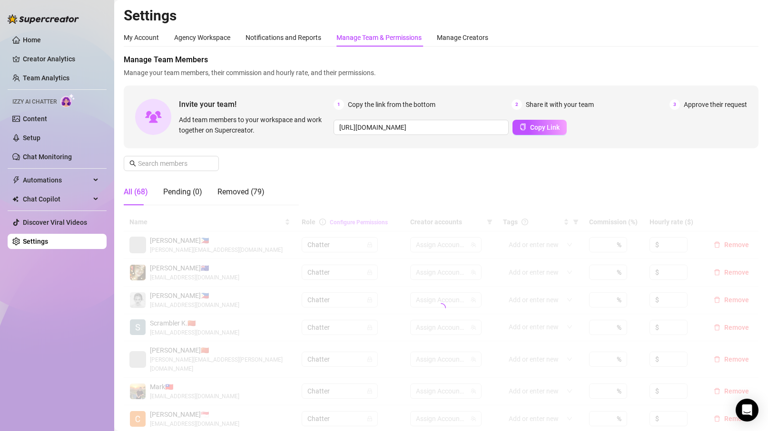
click at [385, 36] on div "Manage Team & Permissions" at bounding box center [378, 37] width 85 height 10
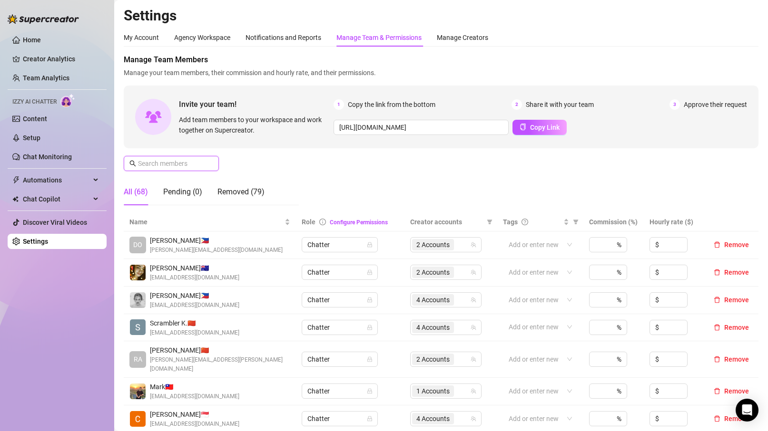
click at [172, 164] on input "text" at bounding box center [172, 163] width 68 height 10
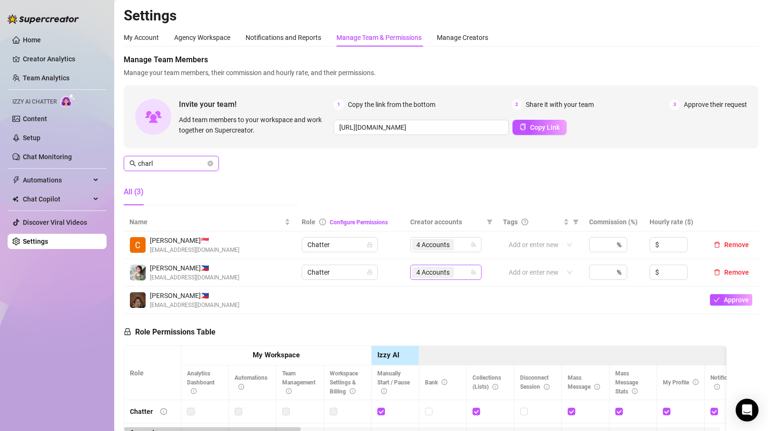
click at [460, 279] on div "4 Accounts" at bounding box center [441, 272] width 58 height 13
type input "charl"
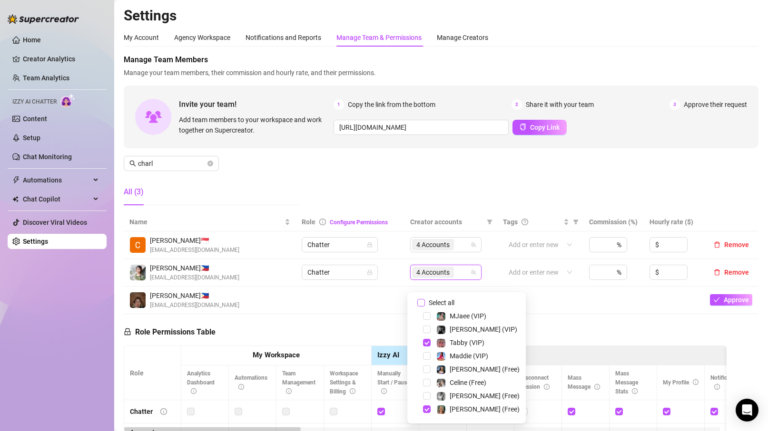
click at [442, 298] on span "Select all" at bounding box center [441, 303] width 33 height 10
click at [425, 299] on input "Select all" at bounding box center [421, 303] width 8 height 8
click at [441, 302] on span "Select all" at bounding box center [441, 303] width 33 height 10
click at [425, 302] on input "Select all" at bounding box center [421, 303] width 8 height 8
checkbox input "false"
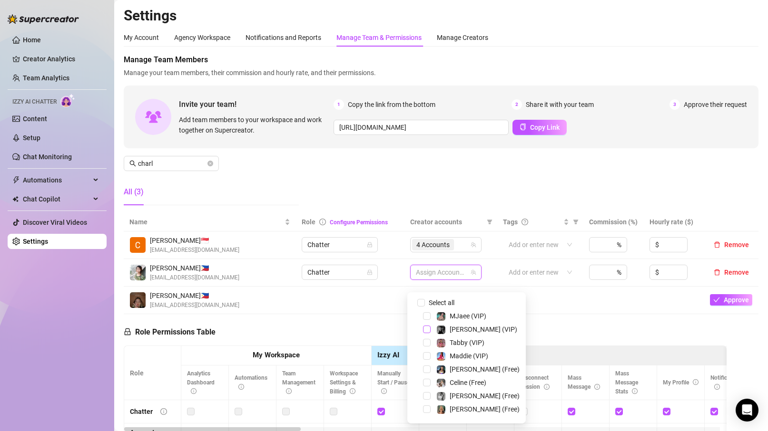
click at [423, 330] on span "Select tree node" at bounding box center [427, 330] width 8 height 8
click at [428, 391] on span "Select tree node" at bounding box center [427, 394] width 8 height 8
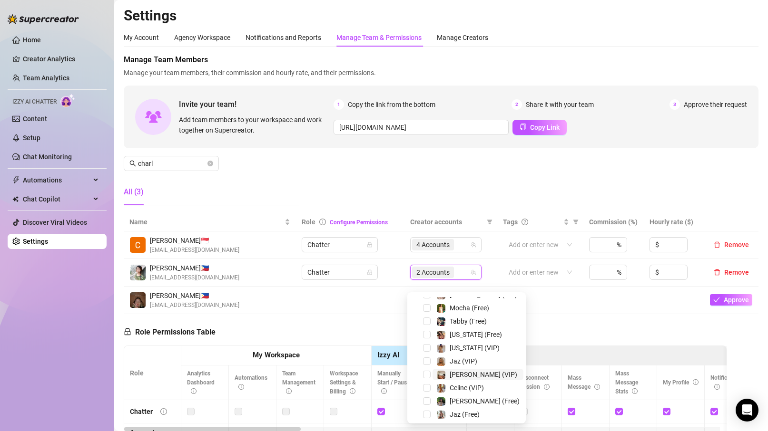
scroll to position [145, 0]
click at [428, 317] on span "Select tree node" at bounding box center [427, 318] width 8 height 8
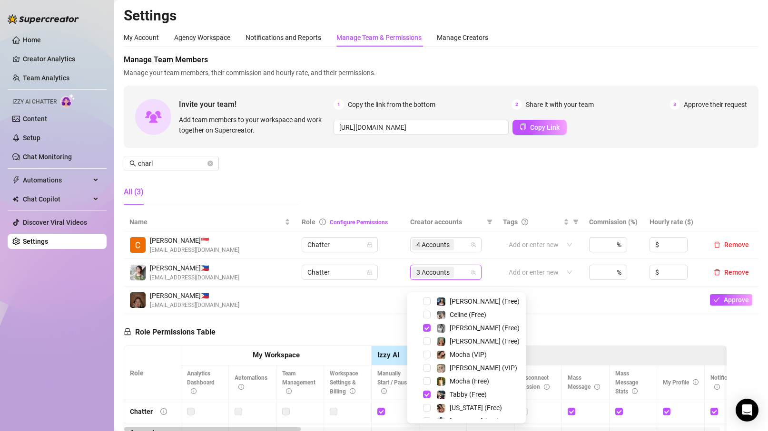
scroll to position [37, 0]
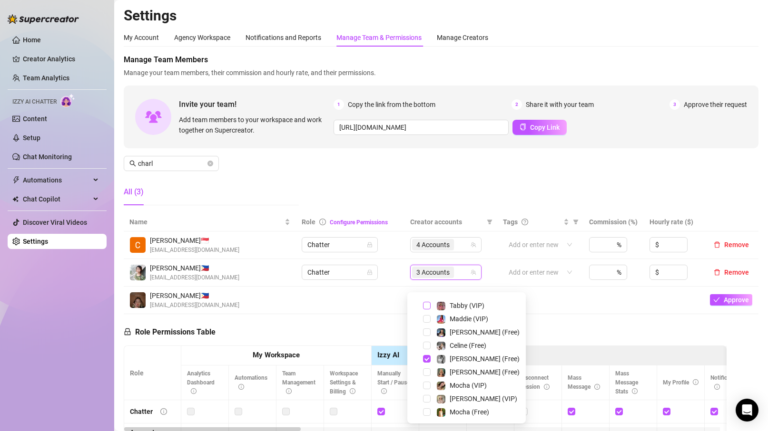
click at [428, 305] on span "Select tree node" at bounding box center [427, 306] width 8 height 8
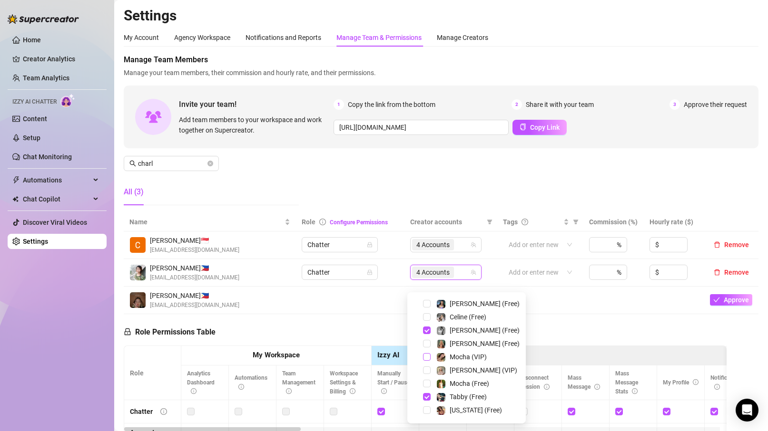
click at [429, 357] on span "Select tree node" at bounding box center [427, 357] width 8 height 8
click at [429, 381] on span "Select tree node" at bounding box center [427, 384] width 8 height 8
click at [328, 287] on td "Chatter" at bounding box center [350, 273] width 108 height 28
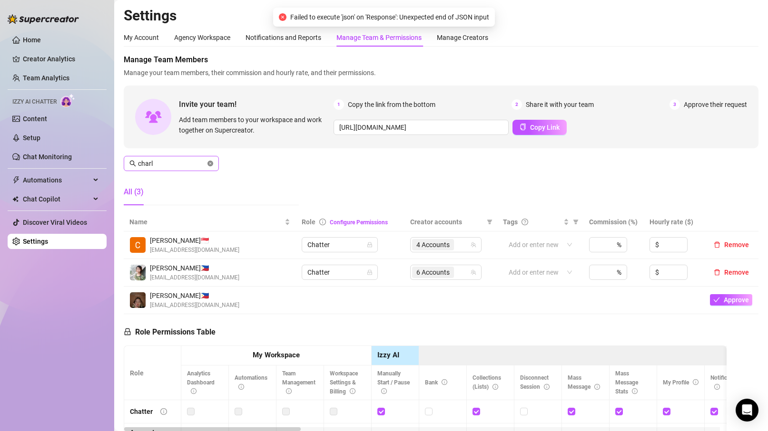
click at [210, 162] on icon "close-circle" at bounding box center [210, 164] width 6 height 6
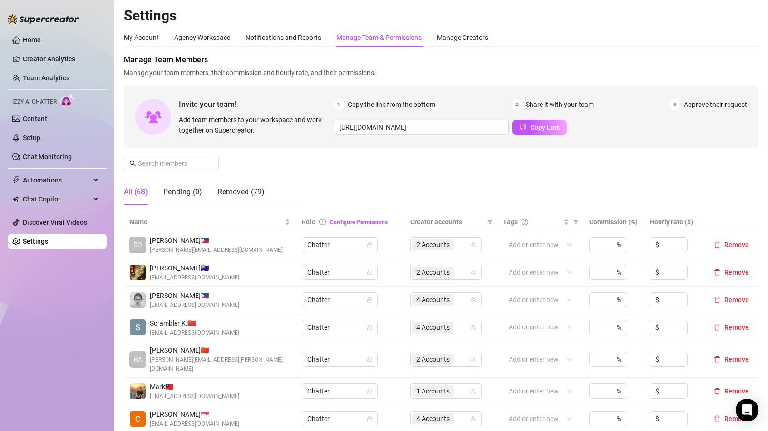
click at [44, 238] on link "Settings" at bounding box center [35, 242] width 25 height 8
click at [186, 167] on input "text" at bounding box center [172, 163] width 68 height 10
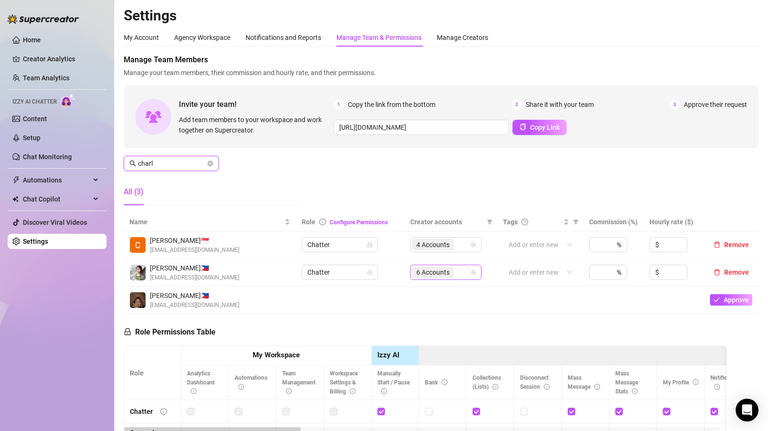
click at [435, 277] on div "6 Accounts" at bounding box center [434, 272] width 44 height 13
type input "charl"
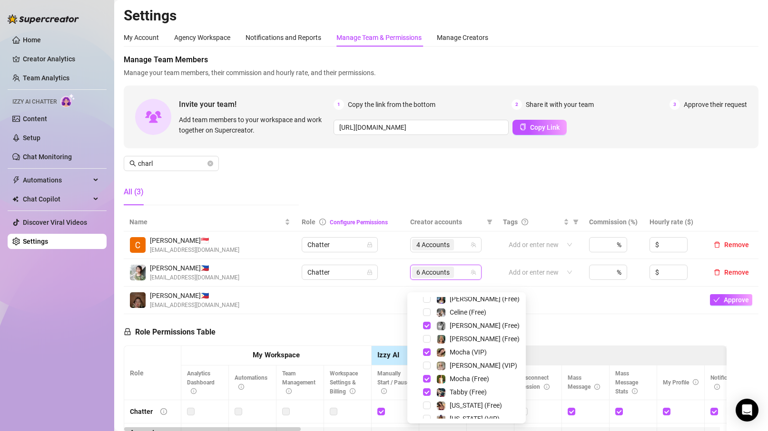
scroll to position [74, 0]
click at [425, 349] on span "Select tree node" at bounding box center [427, 349] width 8 height 8
click at [427, 373] on span "Select tree node" at bounding box center [427, 376] width 8 height 8
click at [428, 338] on span "Select tree node" at bounding box center [427, 336] width 8 height 8
click at [427, 360] on span "Select tree node" at bounding box center [427, 363] width 8 height 8
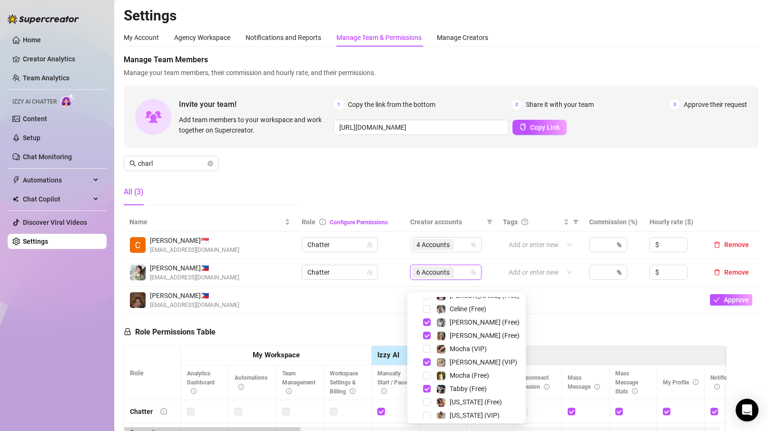
click at [360, 314] on td at bounding box center [350, 301] width 108 height 28
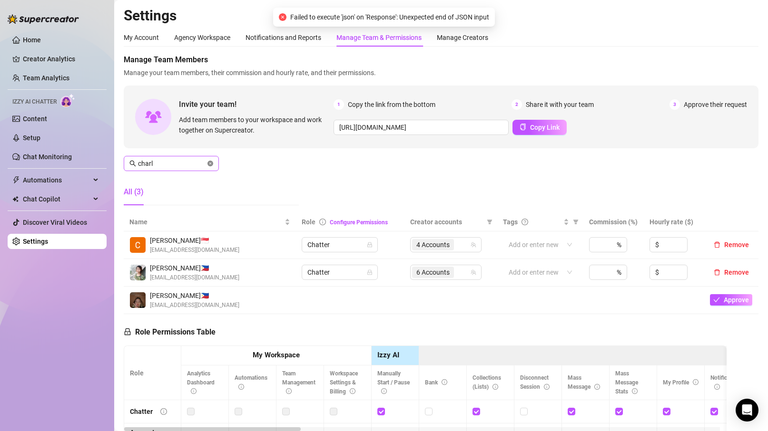
click at [210, 165] on icon "close-circle" at bounding box center [210, 164] width 6 height 6
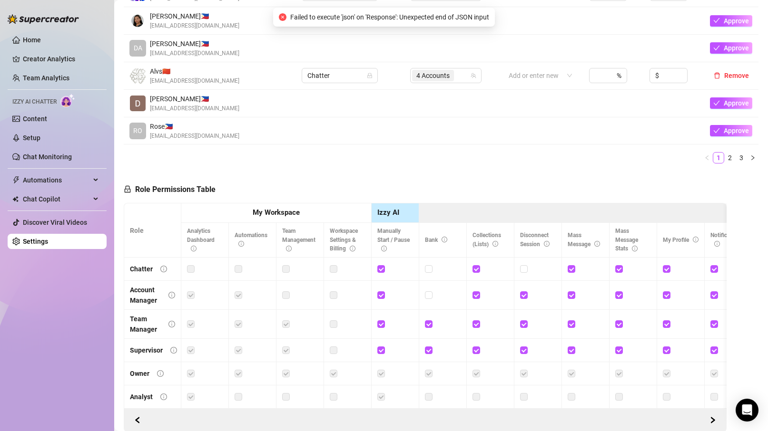
scroll to position [420, 0]
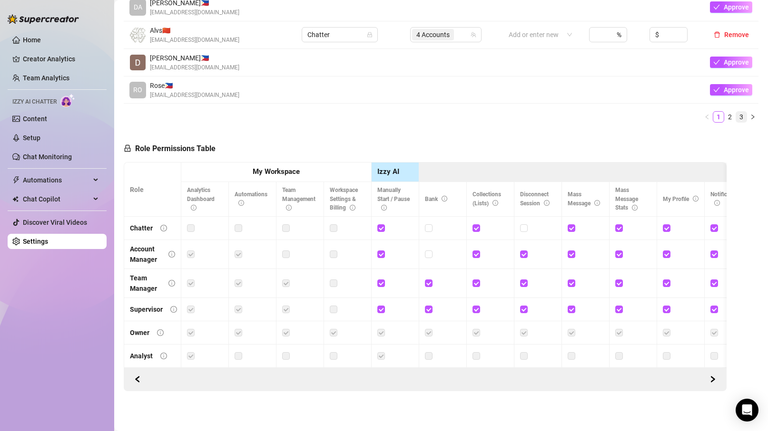
type input "al"
click at [736, 112] on link "3" at bounding box center [741, 117] width 10 height 10
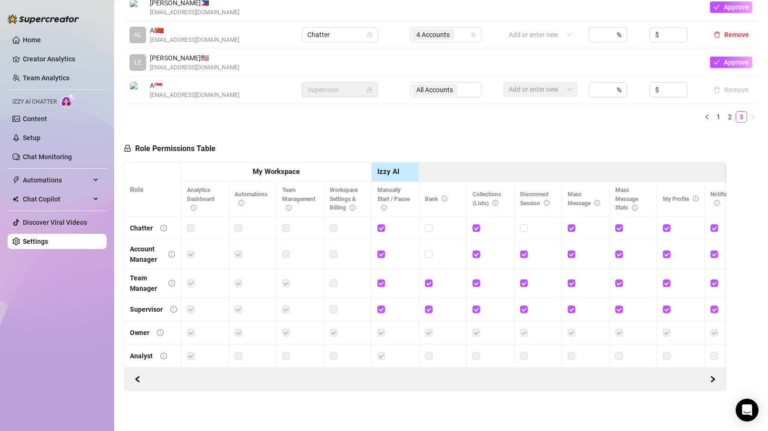
scroll to position [0, 0]
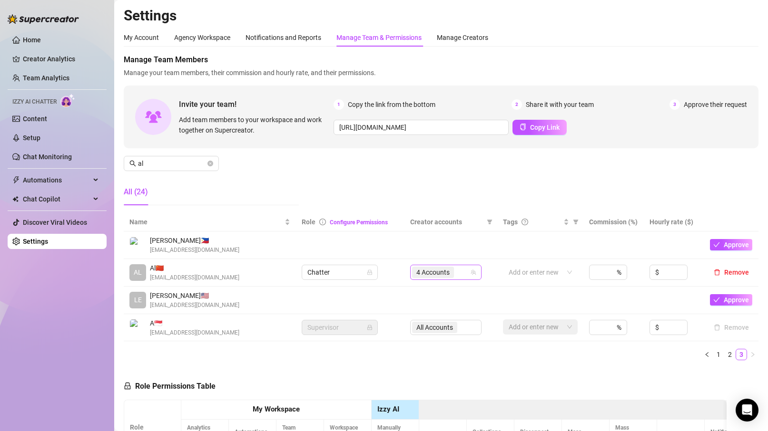
click at [451, 279] on div "4 Accounts" at bounding box center [434, 272] width 44 height 13
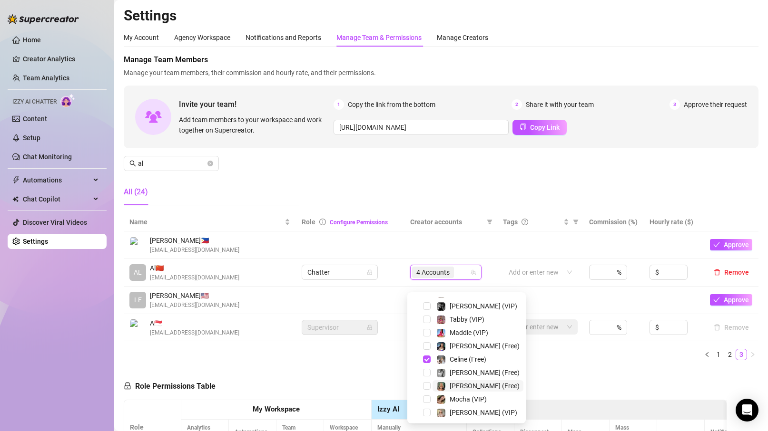
scroll to position [106, 0]
click at [429, 344] on span "Select tree node" at bounding box center [427, 344] width 8 height 8
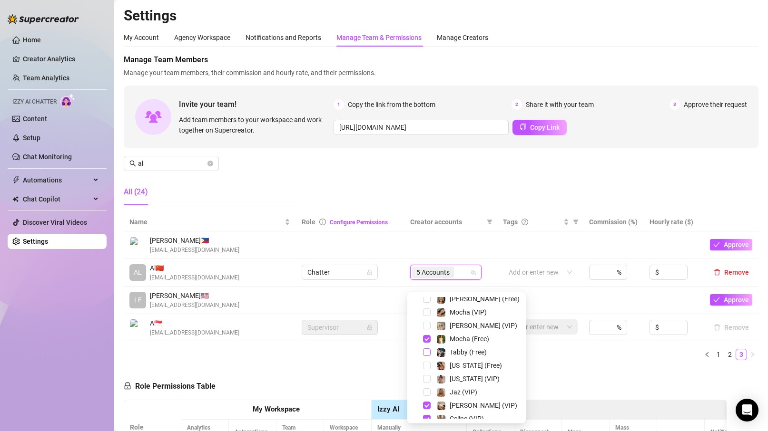
scroll to position [109, 0]
click at [423, 312] on span "Select tree node" at bounding box center [427, 314] width 8 height 8
click at [417, 192] on div "Manage Team Members Manage your team members, their commission and hourly rate,…" at bounding box center [441, 133] width 634 height 159
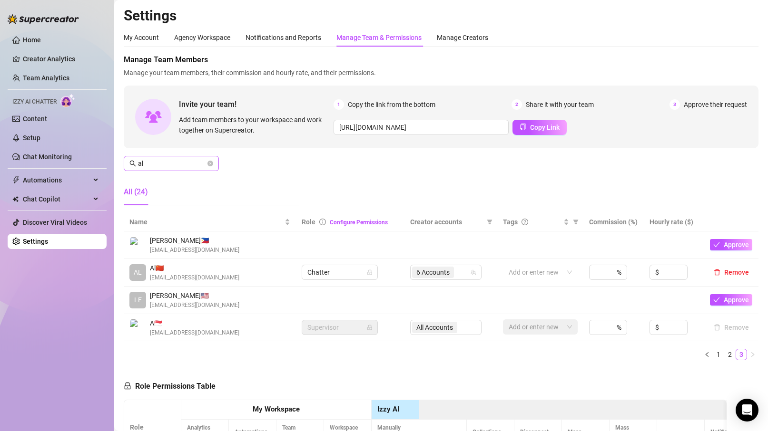
click at [210, 164] on icon "close-circle" at bounding box center [210, 164] width 6 height 6
